Goal: Task Accomplishment & Management: Complete application form

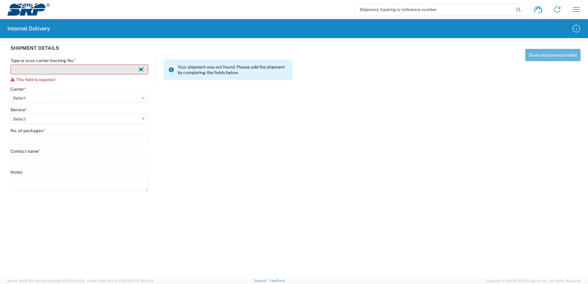
click at [24, 70] on input "Type or scan carrier tracking No. *" at bounding box center [79, 70] width 138 height 10
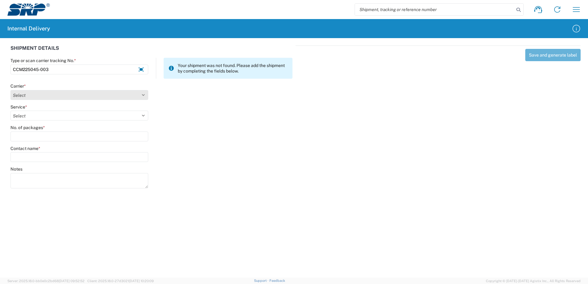
type input "CCM225045-003"
click at [144, 96] on select "Select Amazon Logistics ATI Trucking BC Dimerco Logistics Empire Southwest FedE…" at bounding box center [79, 95] width 138 height 10
select select "18714"
click at [10, 90] on select "Select Amazon Logistics ATI Trucking BC Dimerco Logistics Empire Southwest FedE…" at bounding box center [79, 95] width 138 height 10
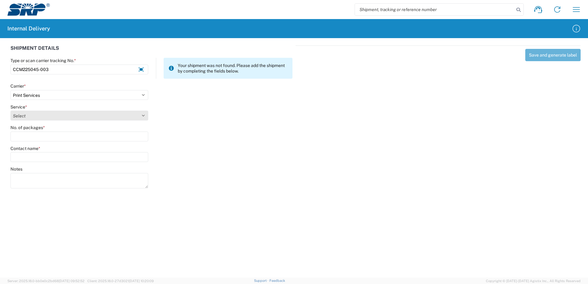
click at [143, 115] on select "Select" at bounding box center [79, 116] width 138 height 10
select select "35764"
click at [10, 111] on select "Select Ground Inter-office" at bounding box center [79, 116] width 138 height 10
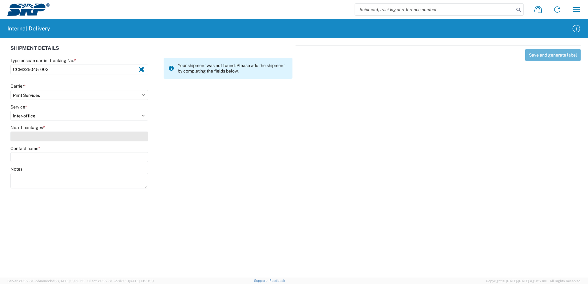
click at [135, 133] on input "No. of packages *" at bounding box center [79, 137] width 138 height 10
type input "2"
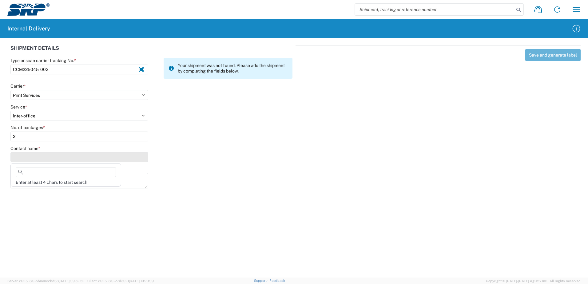
click at [130, 159] on input "Contact name *" at bounding box center [79, 157] width 138 height 10
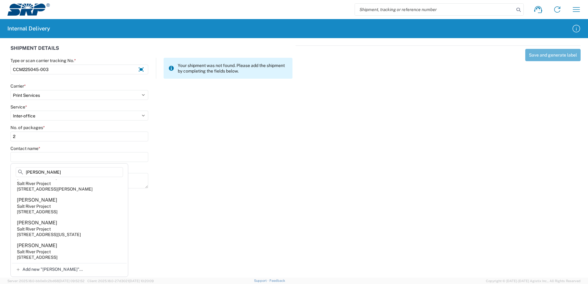
scroll to position [61, 0]
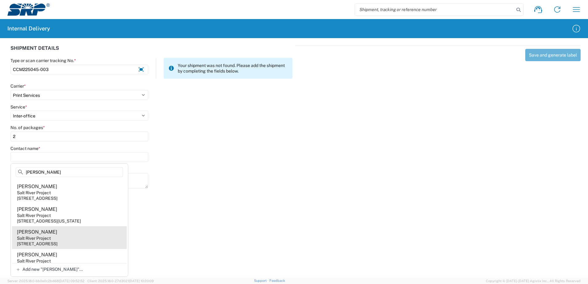
type input "[PERSON_NAME]"
click at [46, 241] on div "Salt River Project" at bounding box center [34, 238] width 34 height 6
type input "[PERSON_NAME]"
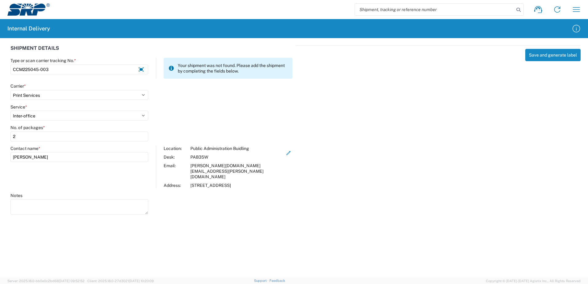
click at [24, 206] on agx-form-control-wrapper-v2 "Notes" at bounding box center [79, 207] width 144 height 28
click at [26, 199] on textarea "Notes" at bounding box center [79, 206] width 138 height 15
click at [42, 157] on input "[PERSON_NAME]" at bounding box center [79, 157] width 138 height 10
type input "T"
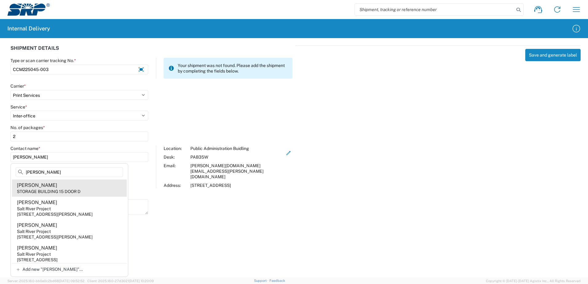
type input "[PERSON_NAME]"
click at [42, 189] on div "STORAGE BUILDING 15 DOOR D" at bounding box center [49, 192] width 64 height 6
type input "[PERSON_NAME]"
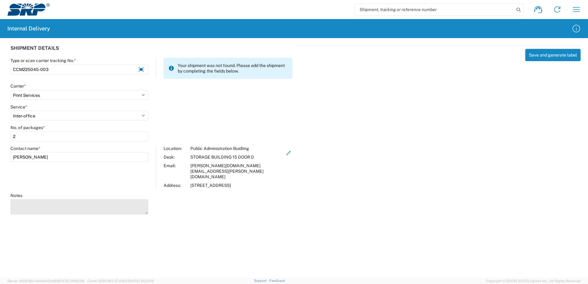
click at [42, 199] on textarea "Notes" at bounding box center [79, 206] width 138 height 15
type textarea "D"
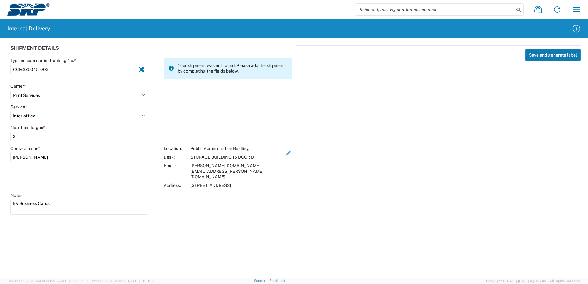
type textarea "EV Business Cards"
click at [548, 57] on button "Save and generate label" at bounding box center [552, 55] width 55 height 12
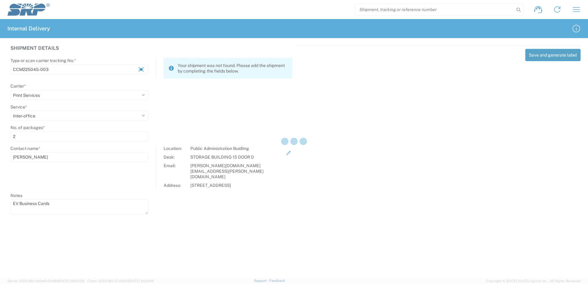
select select
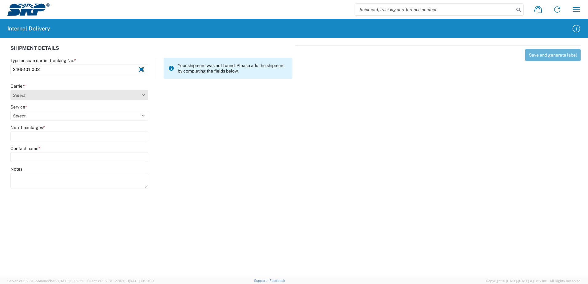
type input "2465101-002"
click at [142, 94] on select "Select Amazon Logistics ATI Trucking BC Dimerco Logistics Empire Southwest FedE…" at bounding box center [79, 95] width 138 height 10
select select "18714"
click at [10, 90] on select "Select Amazon Logistics ATI Trucking BC Dimerco Logistics Empire Southwest FedE…" at bounding box center [79, 95] width 138 height 10
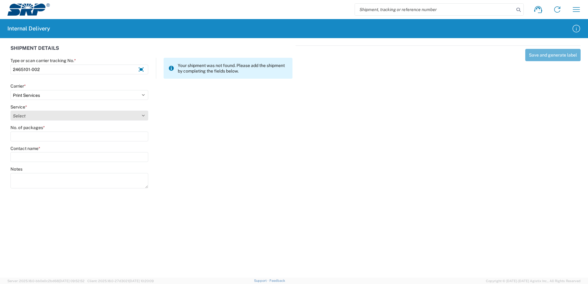
click at [143, 114] on select "Select Ground Inter-office" at bounding box center [79, 116] width 138 height 10
select select "35764"
click at [10, 111] on select "Select Ground Inter-office" at bounding box center [79, 116] width 138 height 10
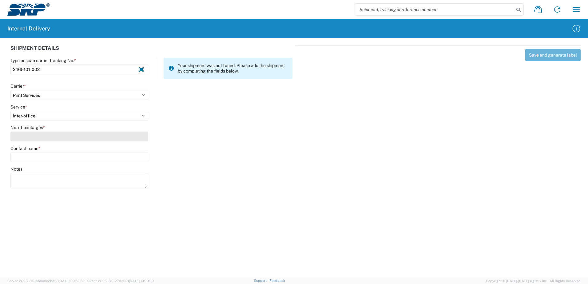
click at [133, 138] on input "No. of packages *" at bounding box center [79, 137] width 138 height 10
type input "1"
click at [129, 156] on input "Contact name *" at bounding box center [79, 157] width 138 height 10
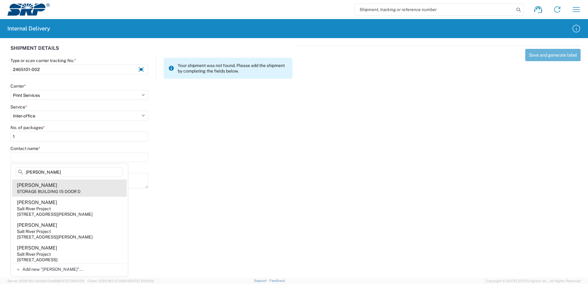
type input "[PERSON_NAME]"
click at [45, 188] on div "[PERSON_NAME]" at bounding box center [37, 185] width 40 height 7
type input "[PERSON_NAME]"
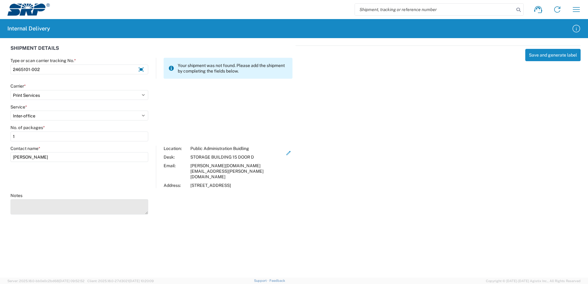
click at [39, 199] on textarea "Notes" at bounding box center [79, 206] width 138 height 15
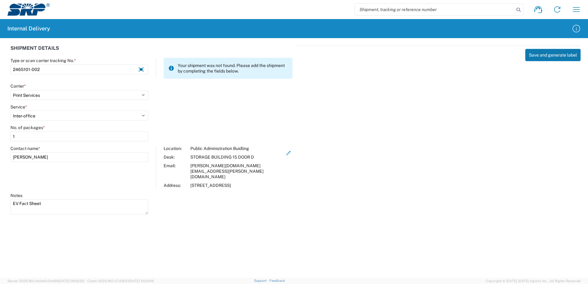
type textarea "EV Fact Sheet"
click at [548, 55] on button "Save and generate label" at bounding box center [552, 55] width 55 height 12
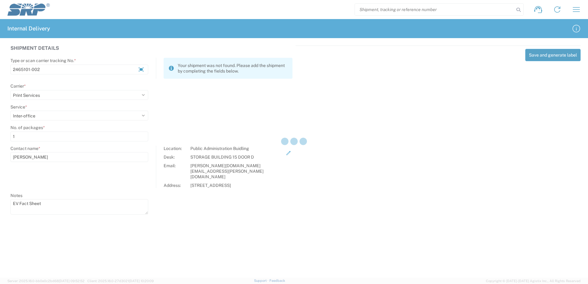
select select
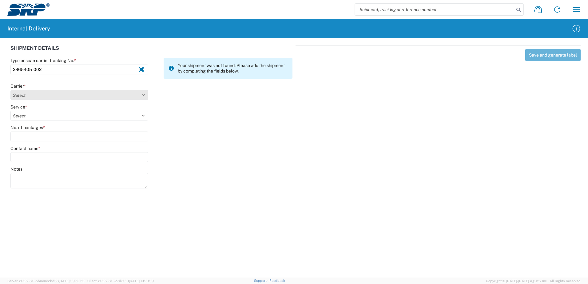
type input "2865405-002"
click at [143, 95] on select "Select Amazon Logistics ATI Trucking BC Dimerco Logistics Empire Southwest FedE…" at bounding box center [79, 95] width 138 height 10
select select "18714"
click at [10, 90] on select "Select Amazon Logistics ATI Trucking BC Dimerco Logistics Empire Southwest FedE…" at bounding box center [79, 95] width 138 height 10
select select "35764"
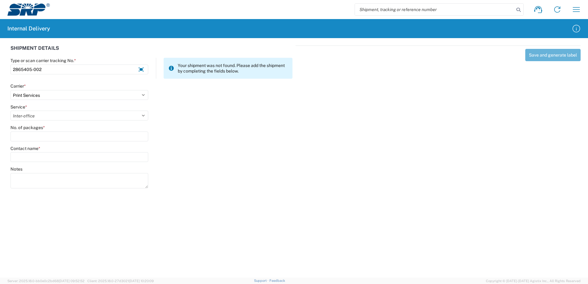
click at [10, 111] on select "Select Ground Inter-office" at bounding box center [79, 116] width 138 height 10
click at [137, 138] on input "No. of packages *" at bounding box center [79, 137] width 138 height 10
type input "1"
click at [134, 156] on input "Contact name *" at bounding box center [79, 157] width 138 height 10
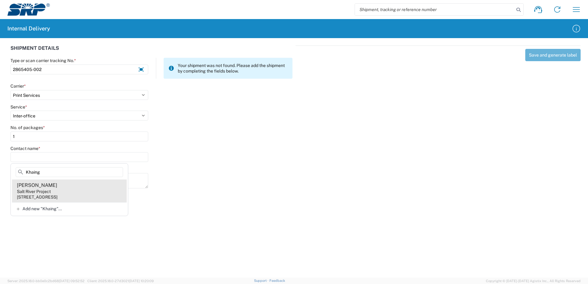
type input "Khaing"
click at [41, 193] on div "Salt River Project" at bounding box center [34, 192] width 34 height 6
type input "[PERSON_NAME]"
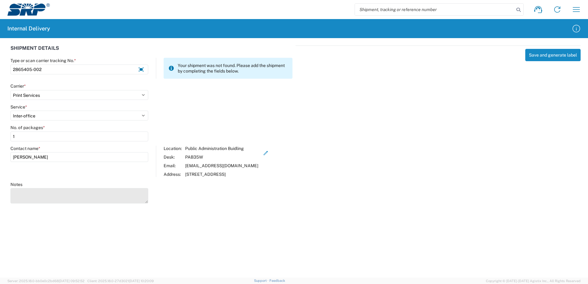
click at [41, 195] on textarea "Notes" at bounding box center [79, 195] width 138 height 15
type textarea "GenMix Fact Sheet"
click at [218, 216] on agx-forms-host "Shipment request Shipment tracking Internal delivery Transit update My profile …" at bounding box center [294, 142] width 588 height 284
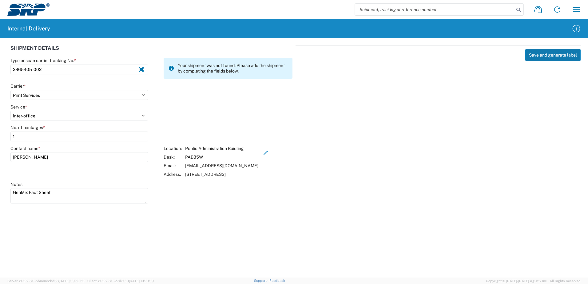
click at [555, 55] on button "Save and generate label" at bounding box center [552, 55] width 55 height 12
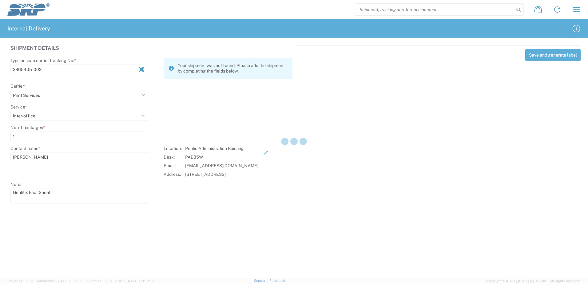
select select
